Goal: Transaction & Acquisition: Purchase product/service

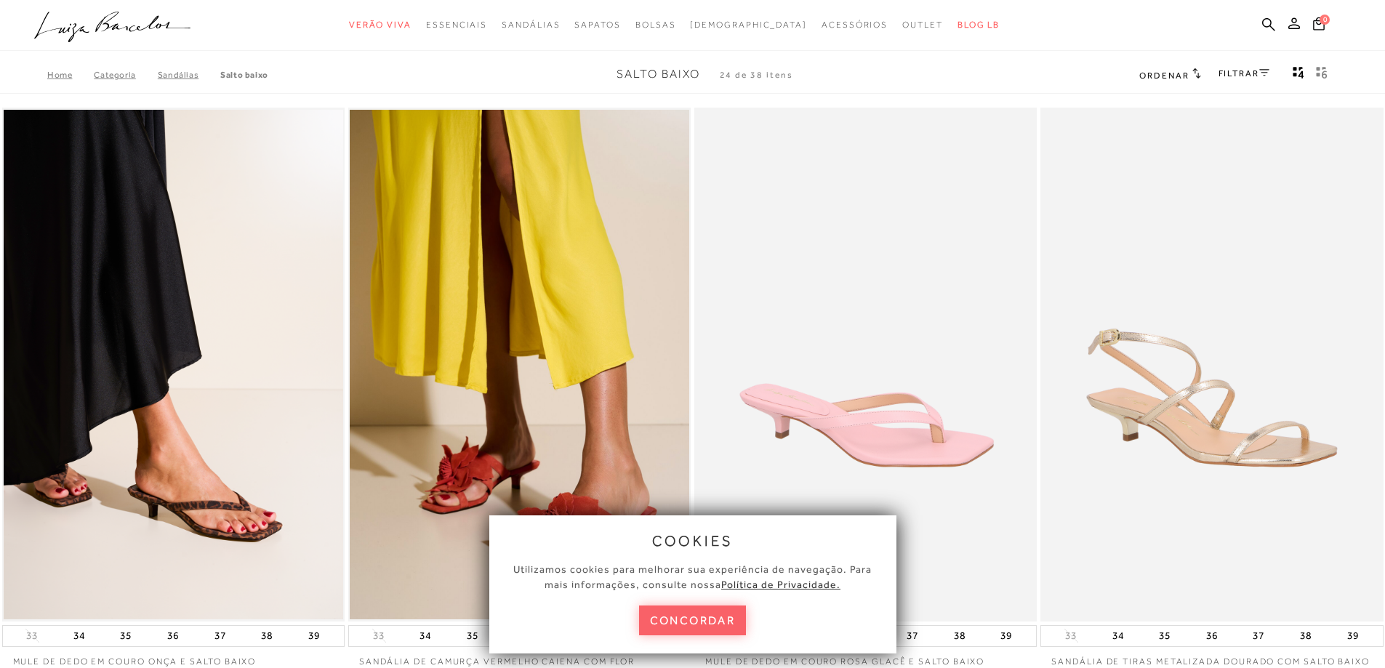
click at [188, 78] on link "SANDÁLIAS" at bounding box center [189, 75] width 63 height 10
click at [241, 74] on link "Salto Baixo" at bounding box center [244, 75] width 48 height 10
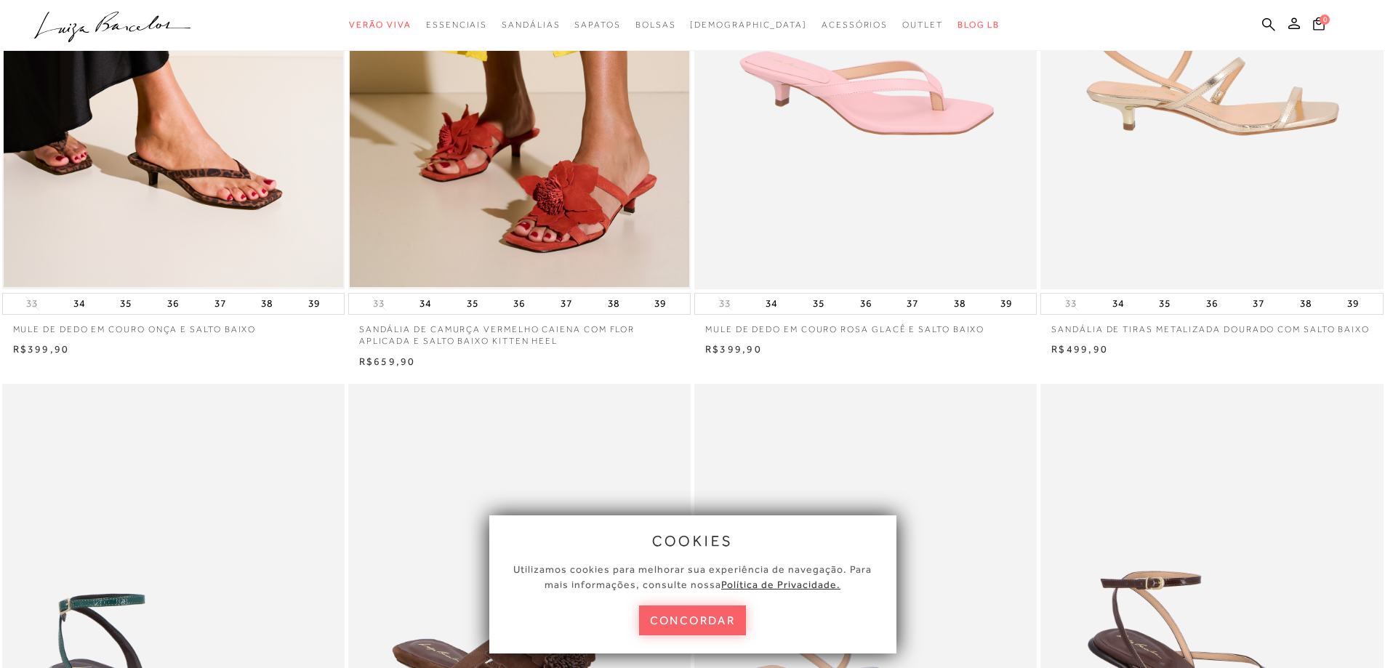
scroll to position [364, 0]
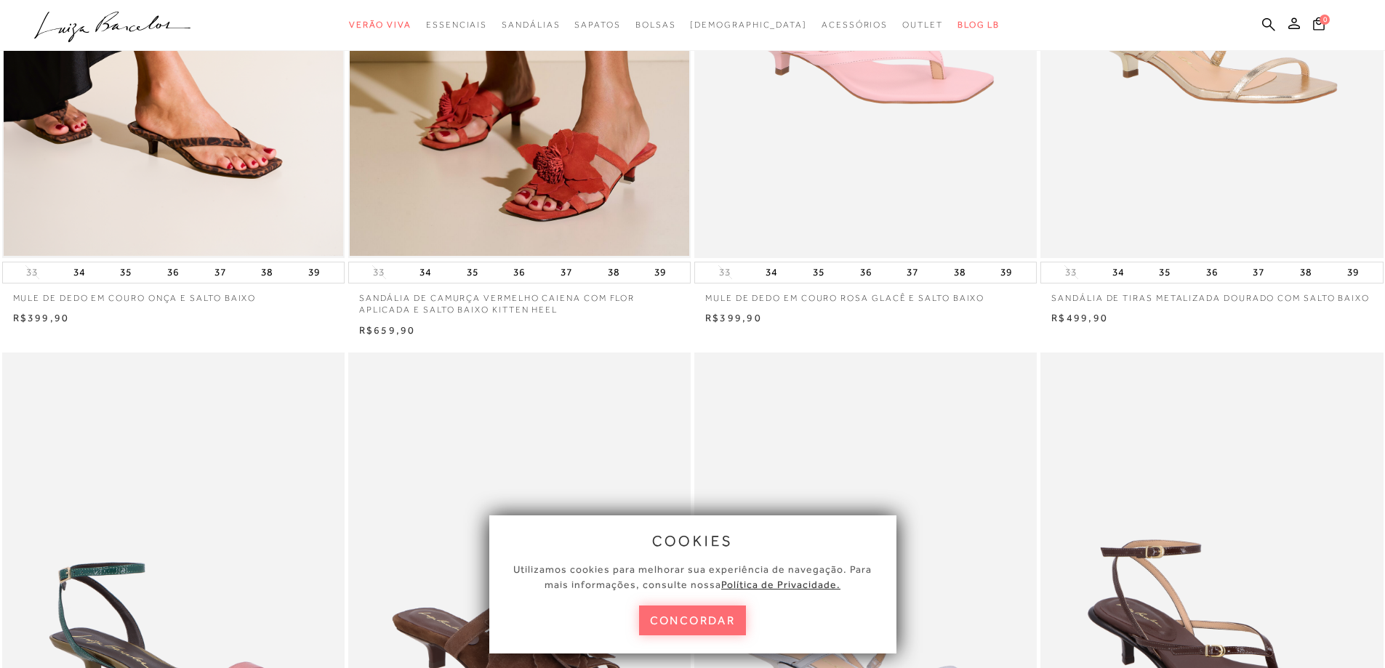
click at [667, 620] on button "concordar" at bounding box center [693, 621] width 108 height 30
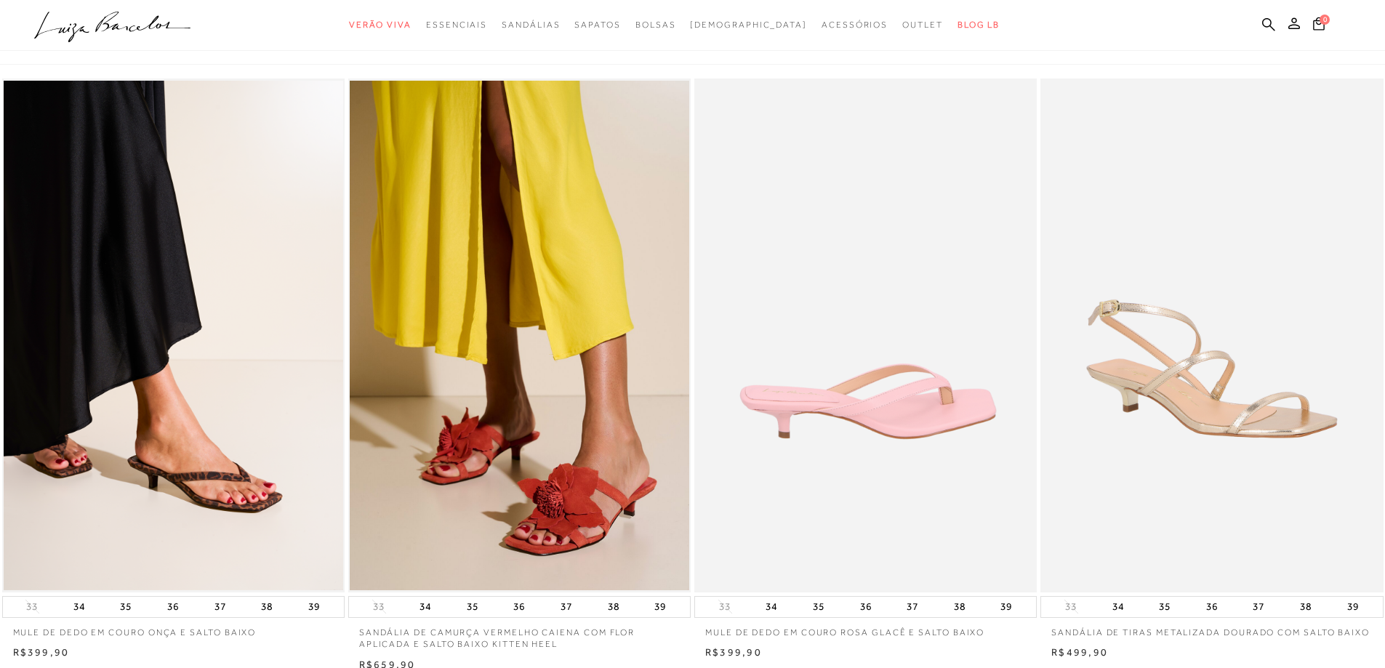
scroll to position [0, 0]
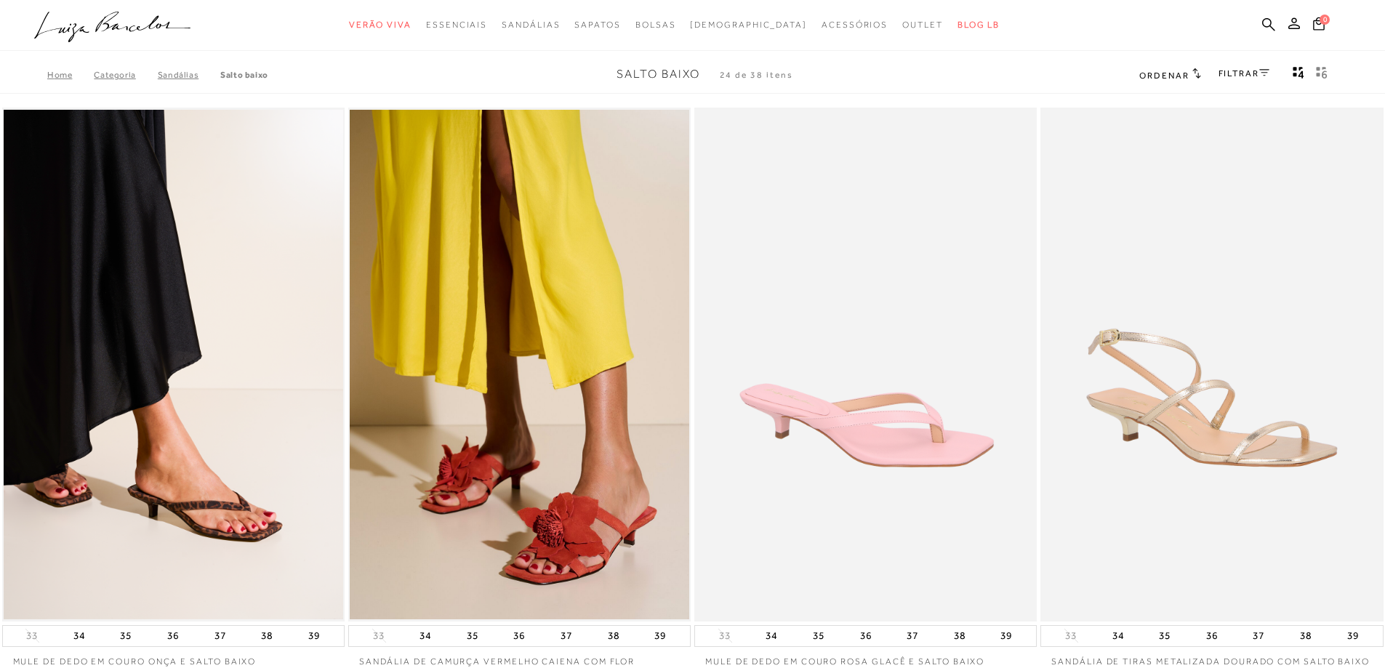
click at [238, 76] on link "Salto Baixo" at bounding box center [244, 75] width 48 height 10
click at [1177, 78] on span "Ordenar" at bounding box center [1163, 76] width 49 height 10
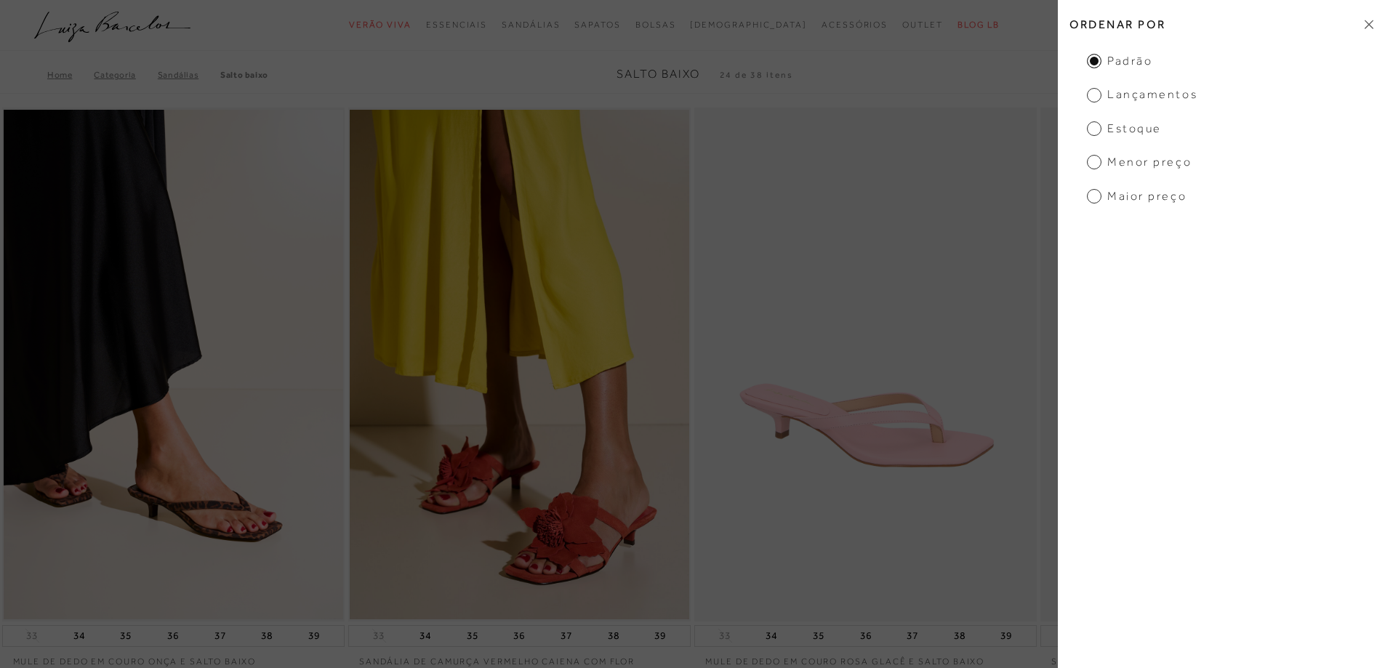
click at [1132, 161] on span "Menor preço" at bounding box center [1139, 162] width 105 height 16
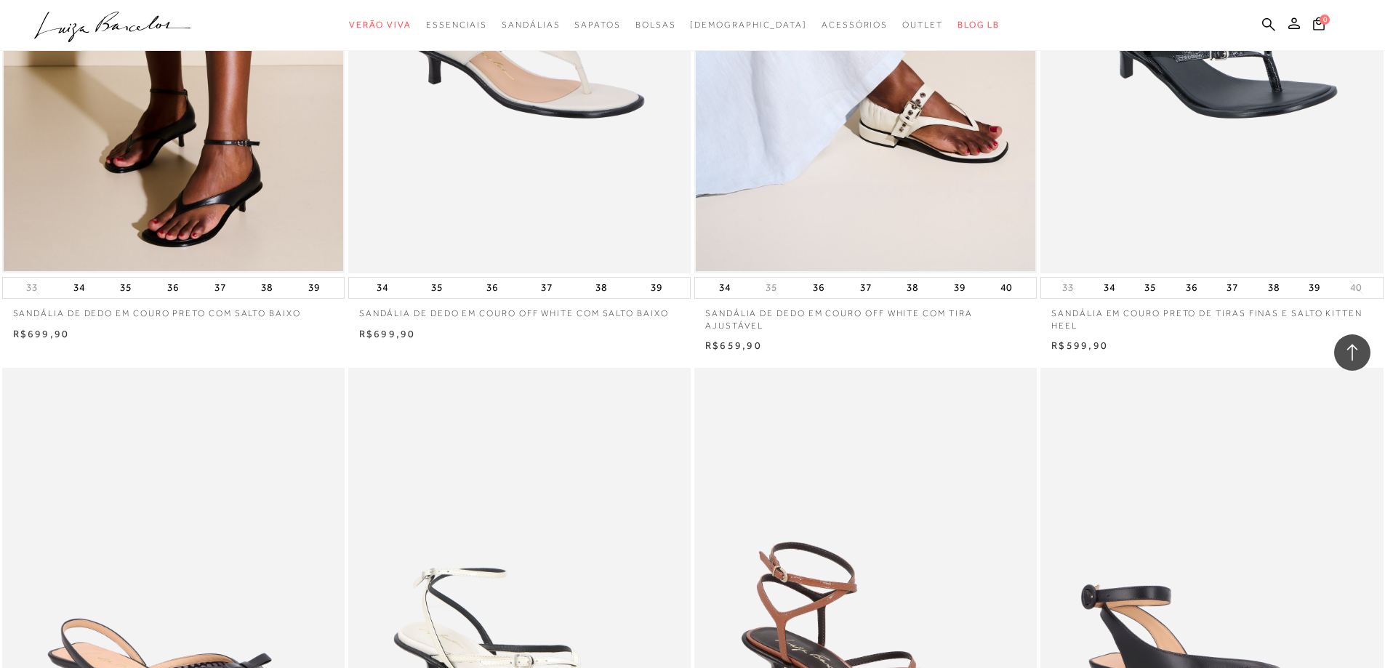
scroll to position [2181, 0]
